Goal: Check status: Check status

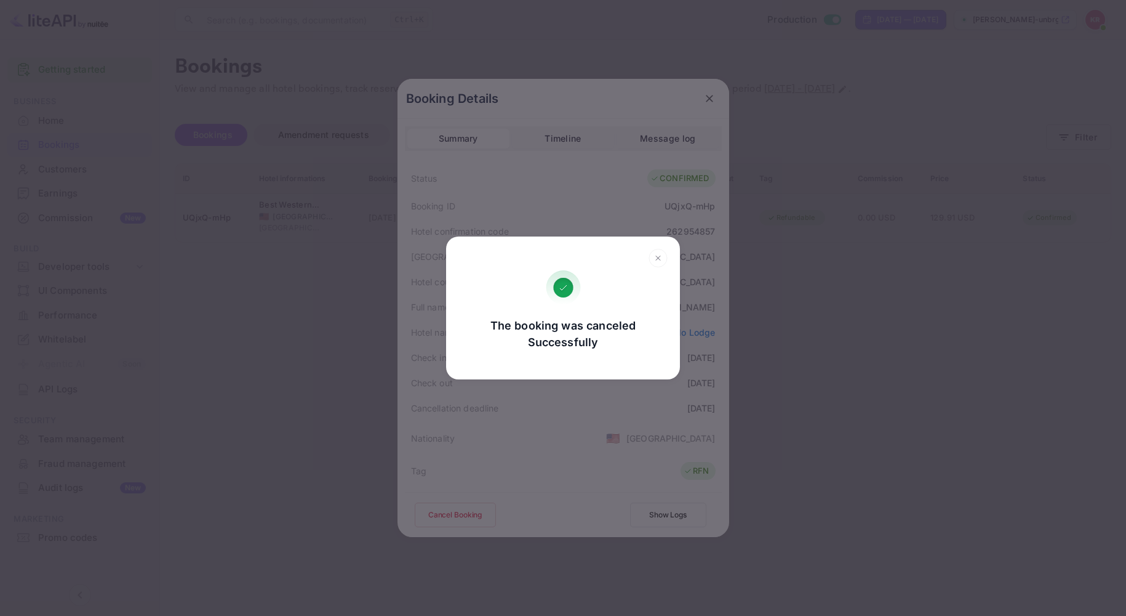
click at [1091, 20] on div "The booking was canceled Successfully Go, back Yes, cancel" at bounding box center [563, 308] width 1126 height 616
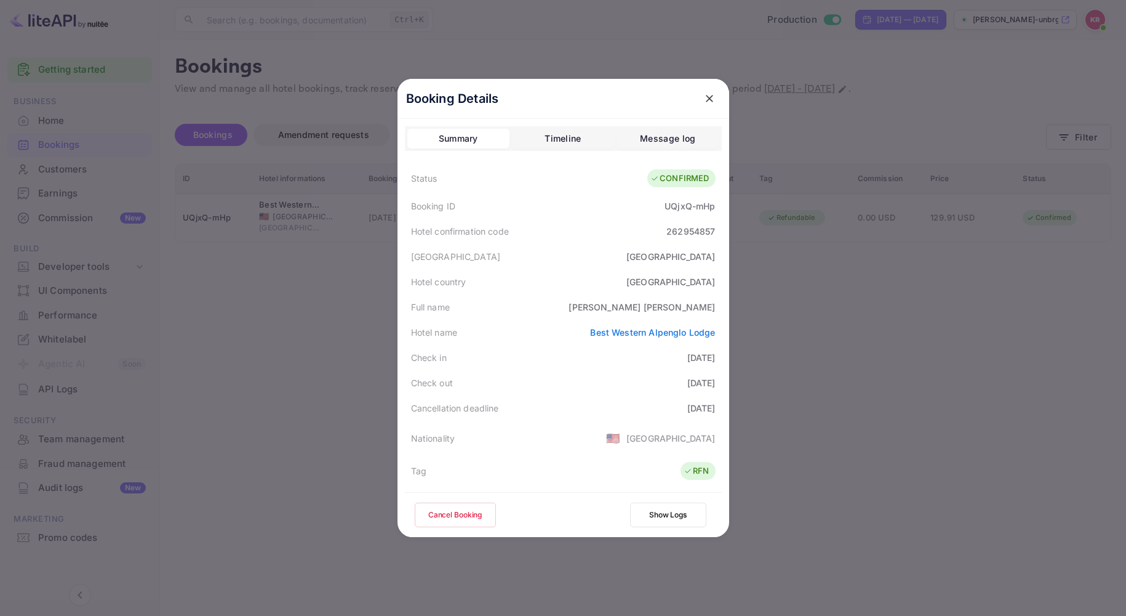
click at [1091, 20] on div at bounding box center [563, 308] width 1126 height 616
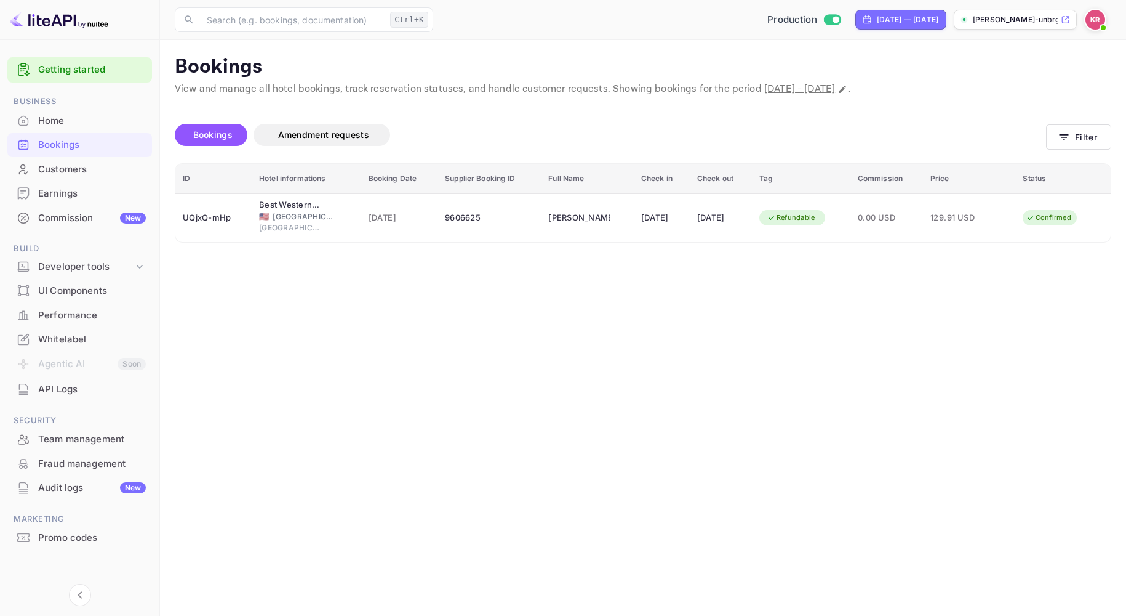
click at [1096, 18] on img at bounding box center [1096, 20] width 20 height 20
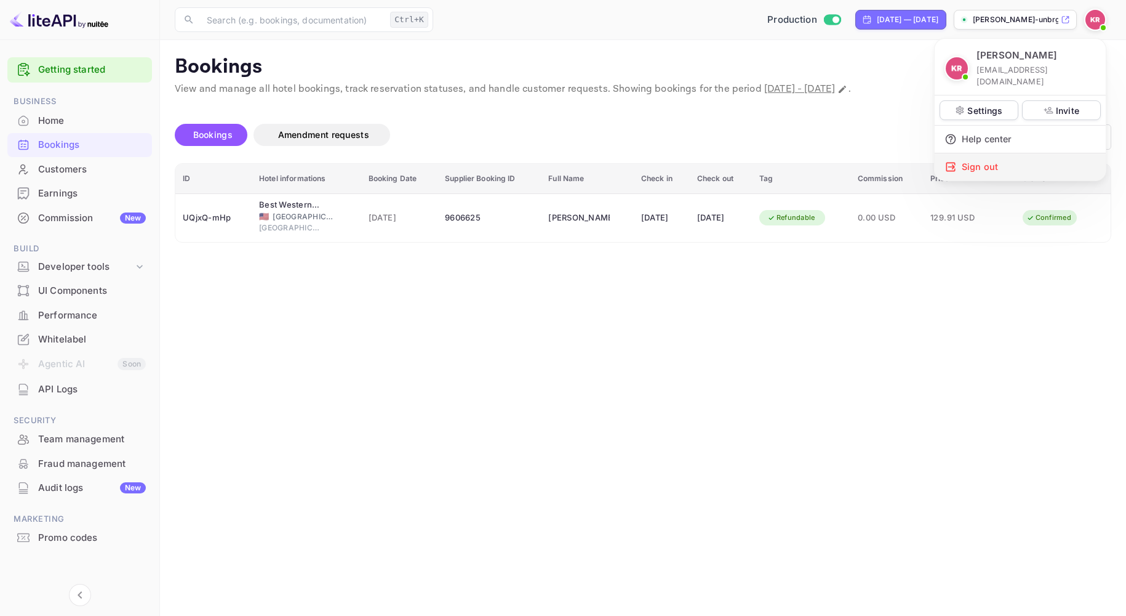
click at [977, 165] on div "Sign out" at bounding box center [1020, 166] width 171 height 27
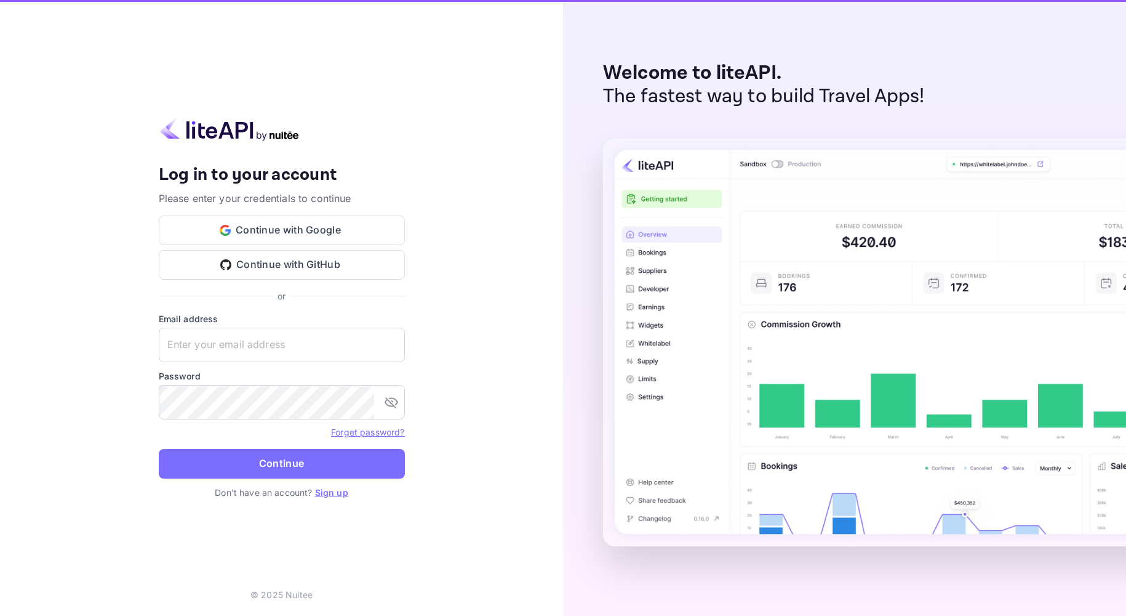
type input "[EMAIL_ADDRESS][DOMAIN_NAME]"
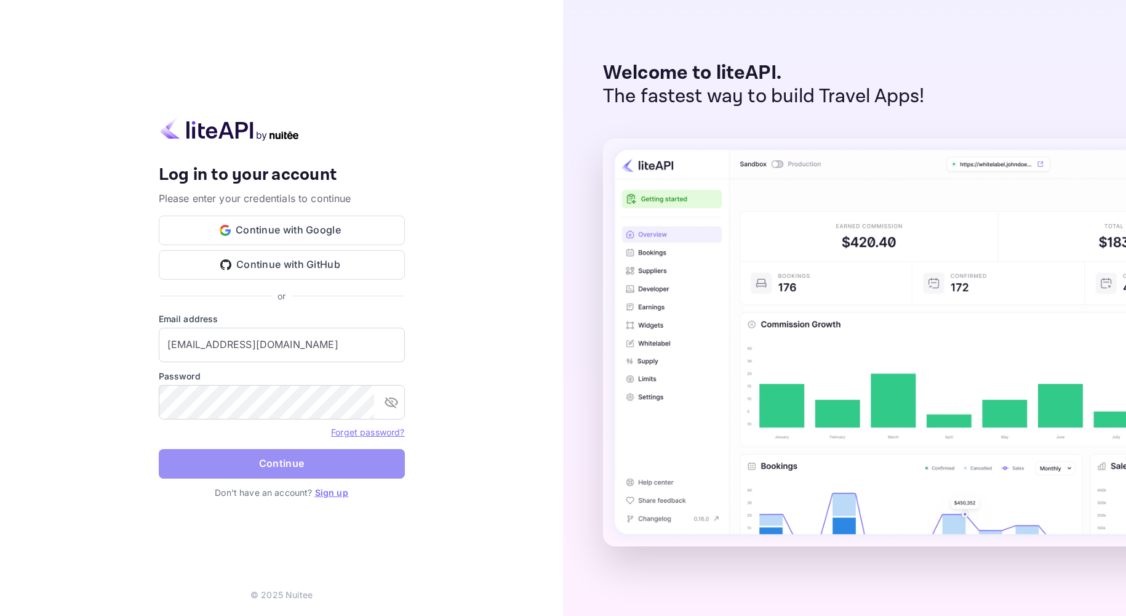
click at [252, 457] on button "Continue" at bounding box center [282, 464] width 246 height 30
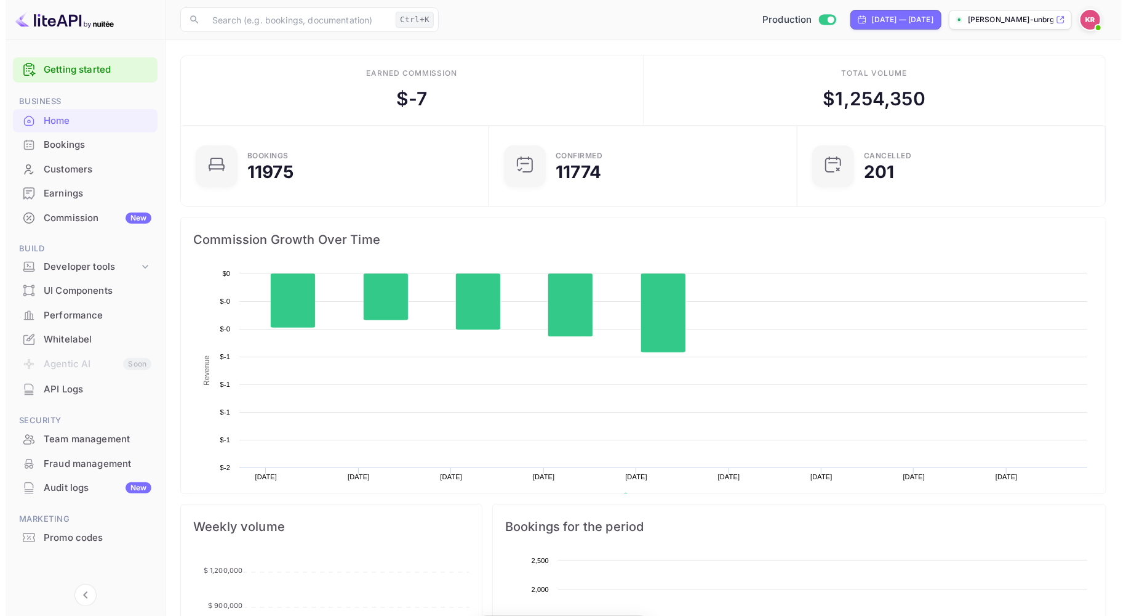
scroll to position [190, 291]
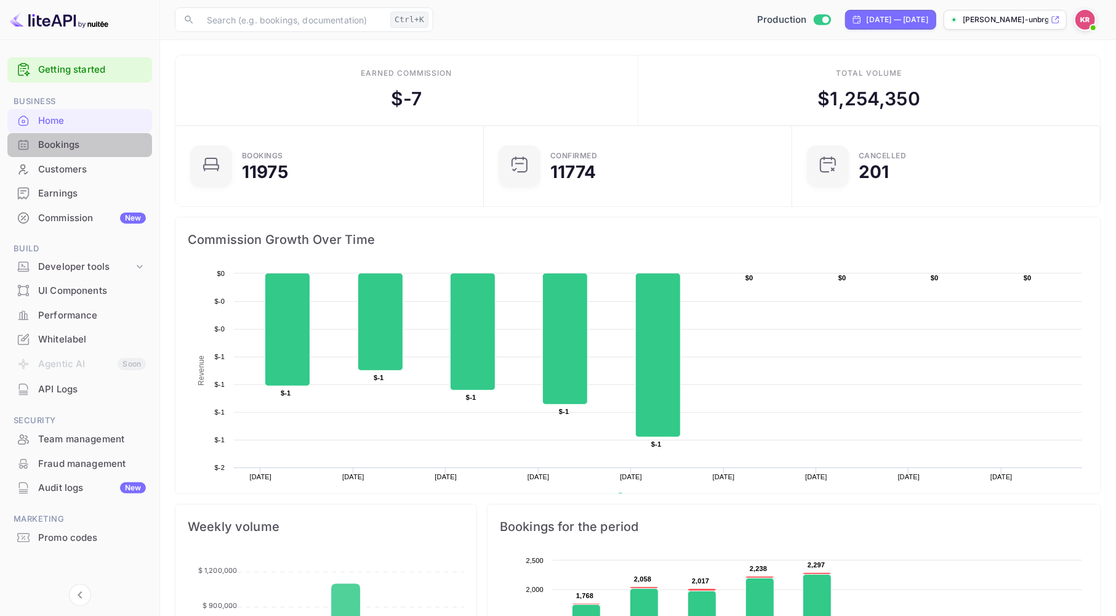
click at [43, 148] on div "Bookings" at bounding box center [92, 145] width 108 height 14
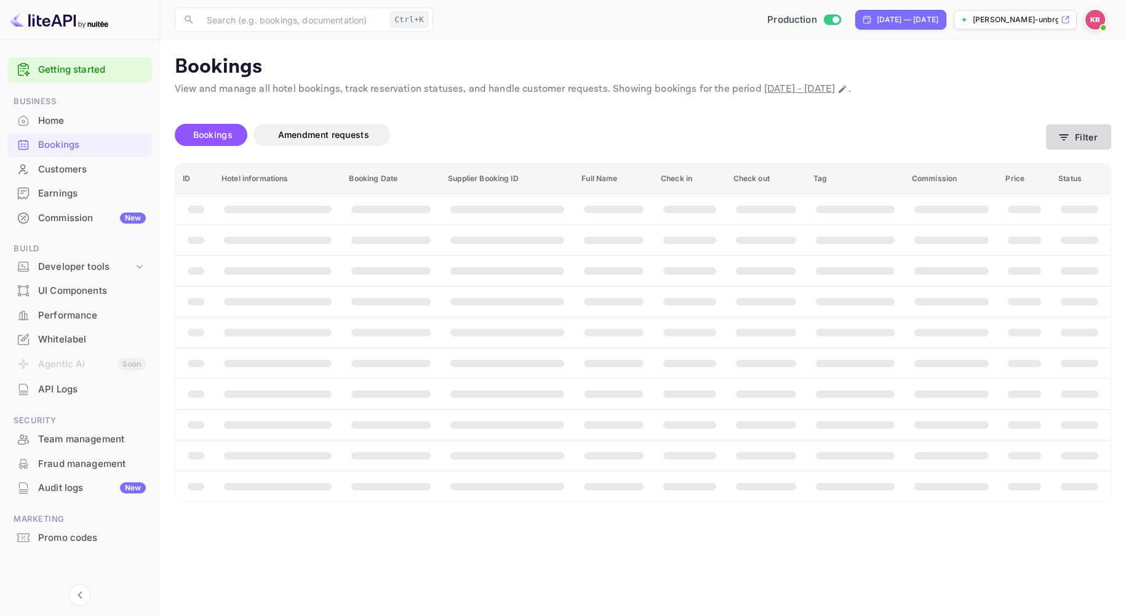
click at [1056, 137] on button "Filter" at bounding box center [1078, 136] width 65 height 25
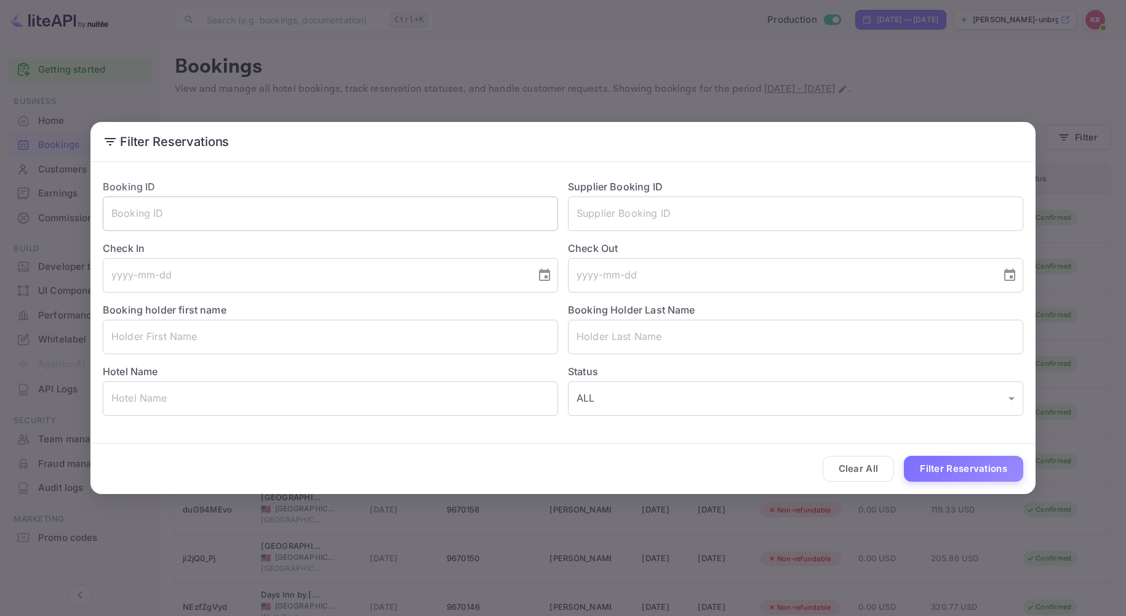
click at [206, 217] on input "text" at bounding box center [330, 213] width 455 height 34
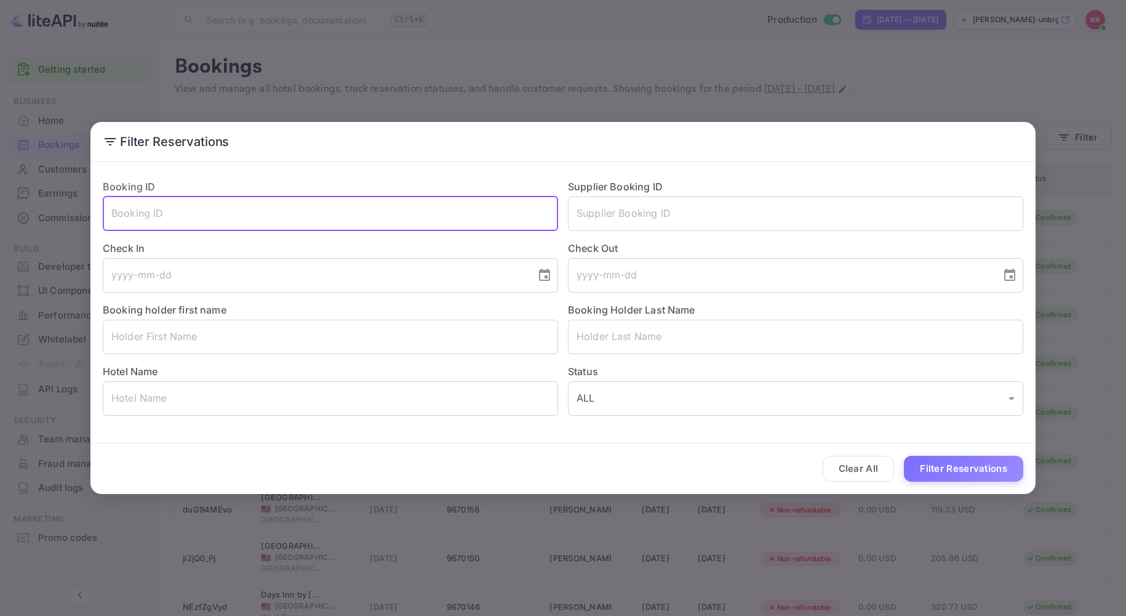
paste input "xGJ-lY7hY"
click at [961, 470] on button "Filter Reservations" at bounding box center [963, 468] width 119 height 26
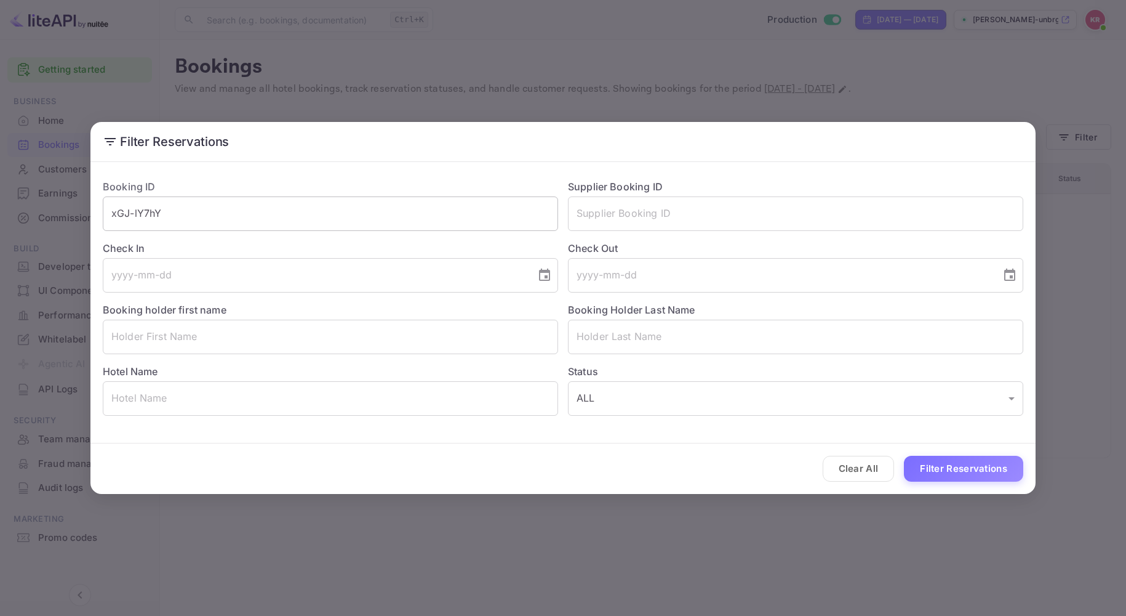
click at [169, 214] on input "xGJ-lY7hY" at bounding box center [330, 213] width 455 height 34
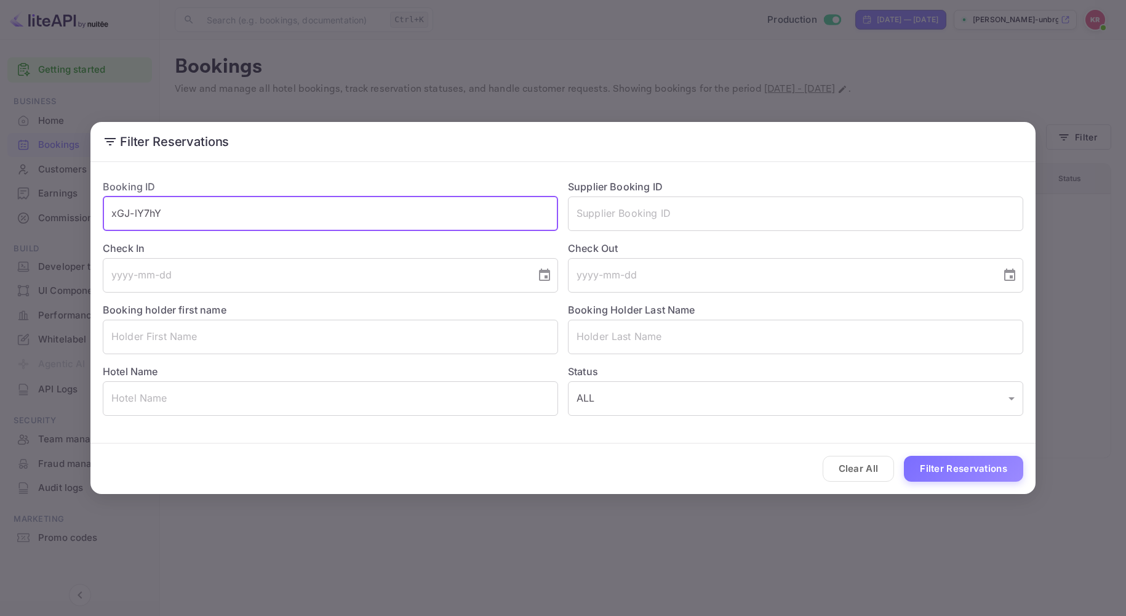
type input "xGJ-lY7hY"
click at [904, 455] on button "Filter Reservations" at bounding box center [963, 468] width 119 height 26
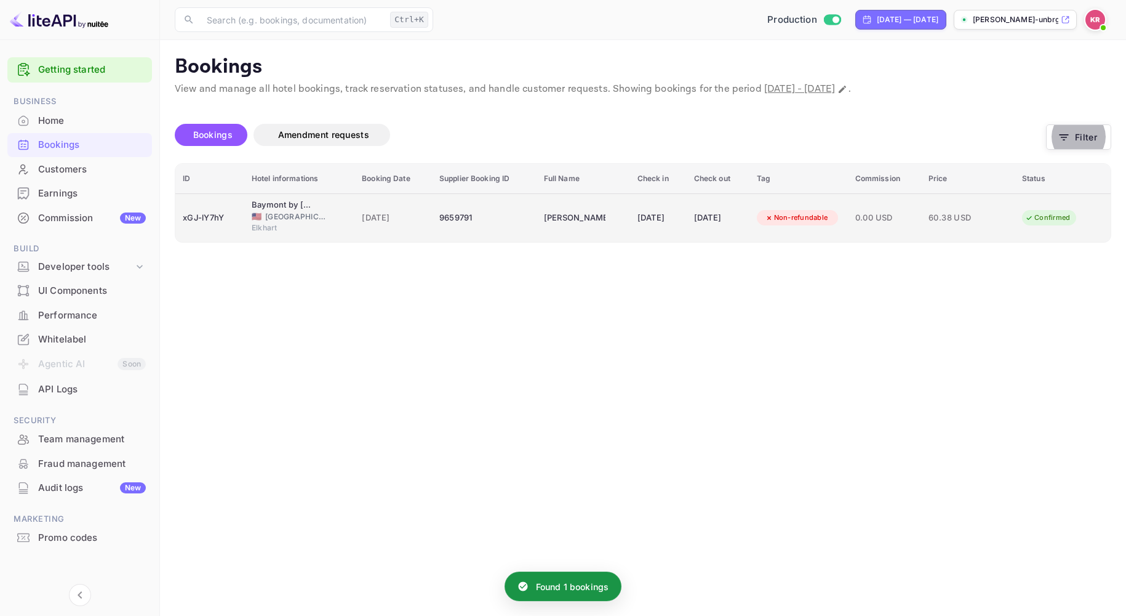
click at [638, 219] on div "[DATE]" at bounding box center [659, 218] width 42 height 20
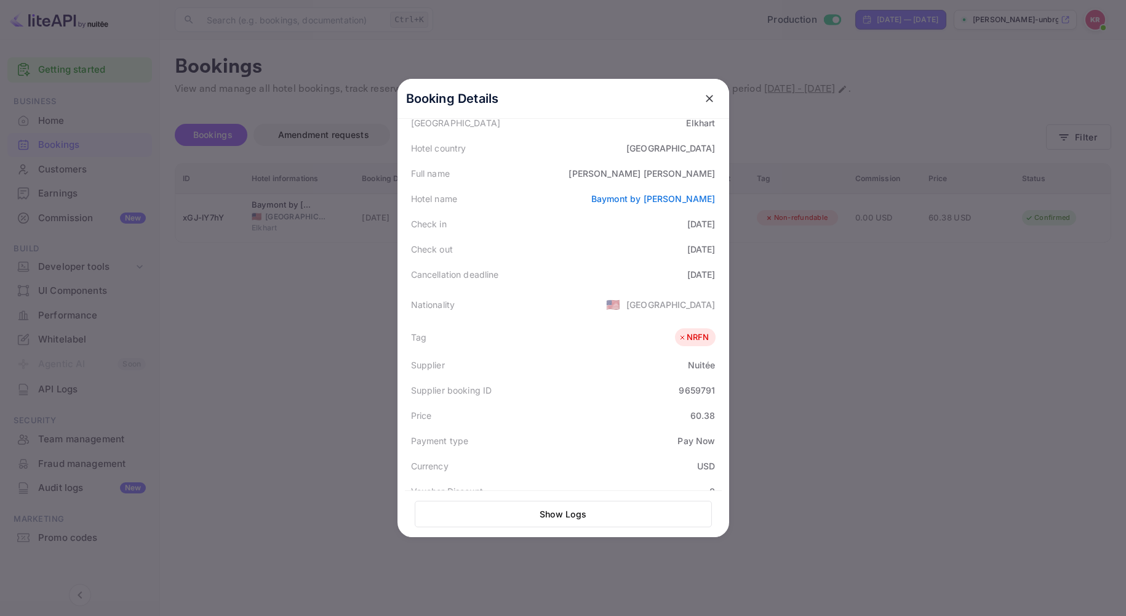
scroll to position [137, 0]
click at [679, 386] on div "9659791" at bounding box center [697, 386] width 36 height 13
copy div "9659791"
